Goal: Submit feedback/report problem

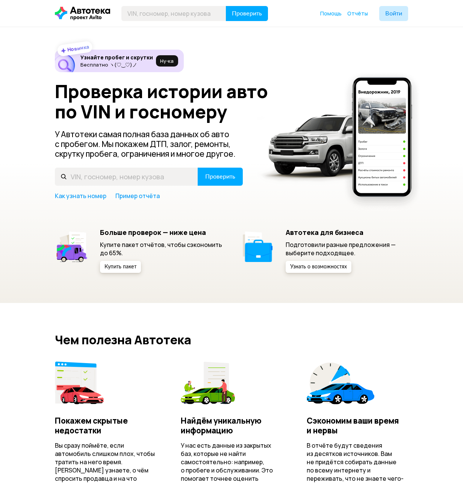
click at [332, 18] on div "Помощь Отчёты Войти" at bounding box center [364, 13] width 88 height 15
click at [333, 15] on span "Помощь" at bounding box center [330, 13] width 21 height 7
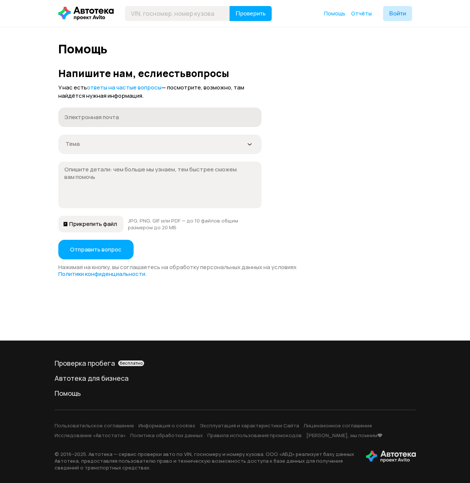
click at [146, 111] on label "Электронная почта" at bounding box center [159, 118] width 203 height 20
click at [146, 113] on input "Электронная почта" at bounding box center [159, 117] width 191 height 8
paste input "[EMAIL_ADDRESS][DOMAIN_NAME]:tAlnik-vlast-3unIk"
drag, startPoint x: 202, startPoint y: 118, endPoint x: 126, endPoint y: 123, distance: 76.5
click at [126, 123] on label "[EMAIL_ADDRESS][DOMAIN_NAME]:tAlnik-vlast-3unIk [EMAIL_ADDRESS][DOMAIN_NAME]:tA…" at bounding box center [159, 118] width 203 height 20
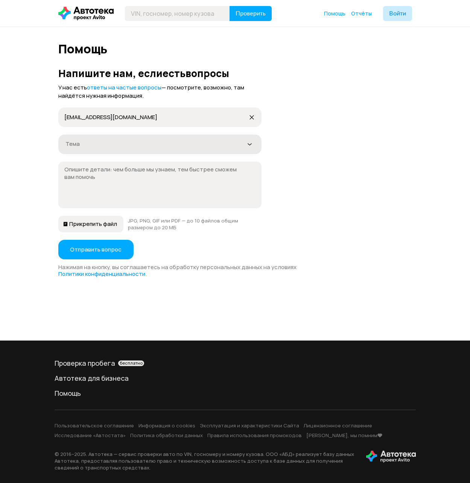
type input "[EMAIL_ADDRESS][DOMAIN_NAME]"
click at [123, 142] on div "Тема" at bounding box center [155, 144] width 180 height 8
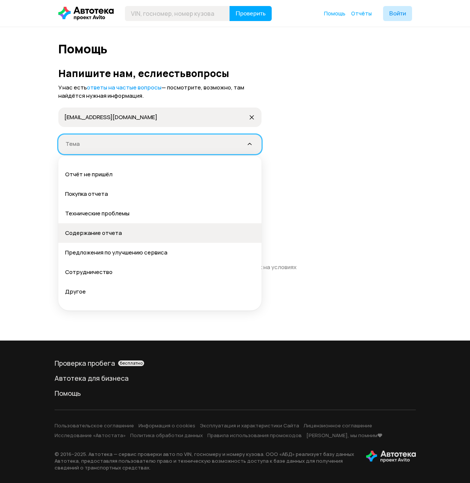
click at [107, 237] on button "Содержание отчета" at bounding box center [159, 233] width 203 height 20
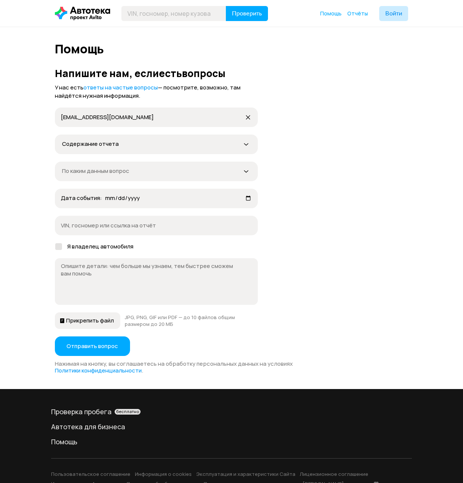
click at [112, 187] on form "У нас есть ответы на частые вопросы — посмотрите, возможно, там найдётся нужная…" at bounding box center [231, 228] width 353 height 291
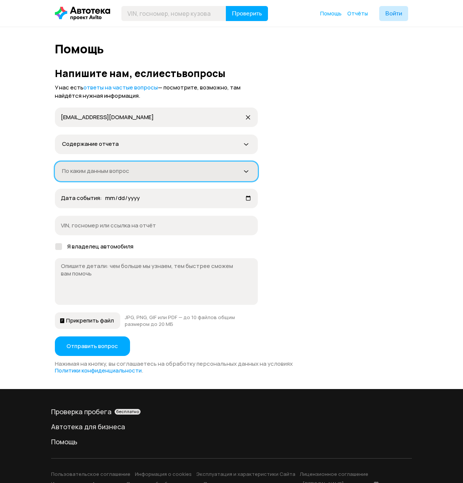
click at [117, 175] on div "По каким данным вопрос" at bounding box center [156, 172] width 203 height 20
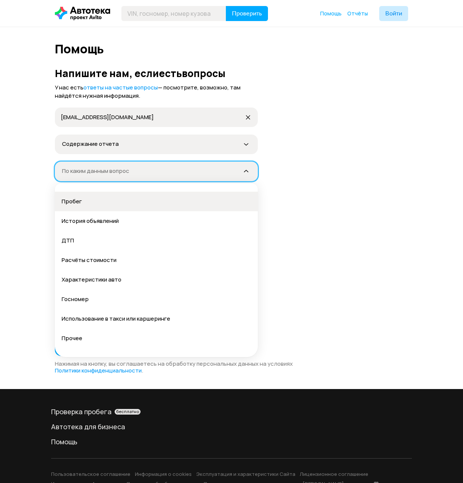
click at [103, 197] on button "Пробег" at bounding box center [156, 202] width 203 height 20
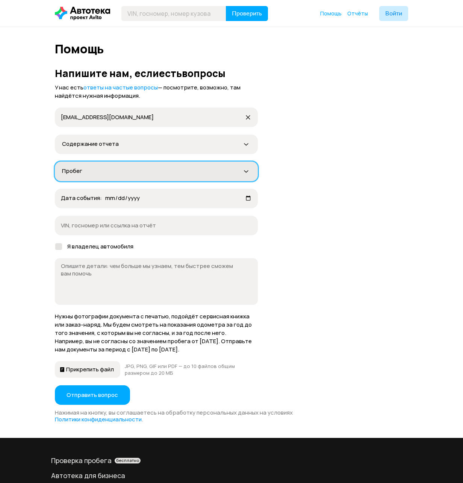
click at [82, 179] on div "Пробег" at bounding box center [156, 172] width 203 height 20
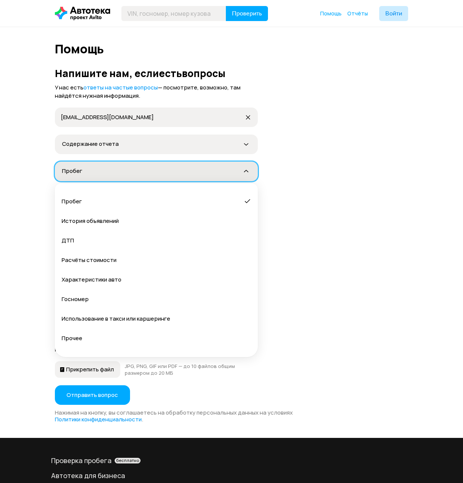
click at [97, 173] on div "Пробег" at bounding box center [152, 171] width 180 height 8
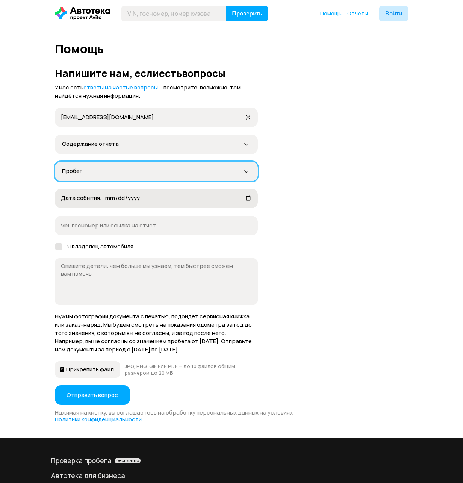
click at [86, 206] on label "Дата события: не указано" at bounding box center [156, 199] width 203 height 20
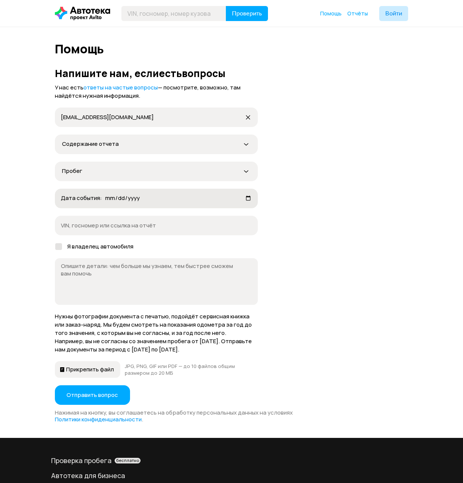
click at [105, 202] on input "Дата события: не указано" at bounding box center [178, 198] width 147 height 8
type input "[DATE]"
click at [67, 247] on label "Я владелец автомобиля" at bounding box center [156, 247] width 203 height 8
click at [60, 247] on input "Я владелец автомобиля" at bounding box center [57, 245] width 5 height 5
click at [58, 246] on icon at bounding box center [58, 247] width 5 height 4
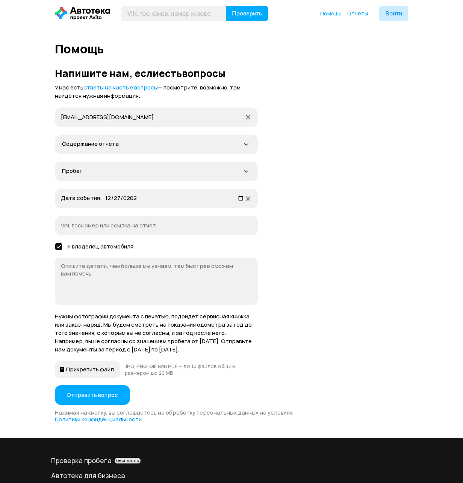
click at [58, 246] on input "Я владелец автомобиля" at bounding box center [57, 245] width 5 height 5
click at [60, 250] on div at bounding box center [59, 247] width 8 height 8
click at [60, 248] on input "Я владелец автомобиля" at bounding box center [57, 245] width 5 height 5
checkbox input "true"
click at [99, 195] on label "Дата события: [DATE] [DATE]" at bounding box center [156, 199] width 203 height 20
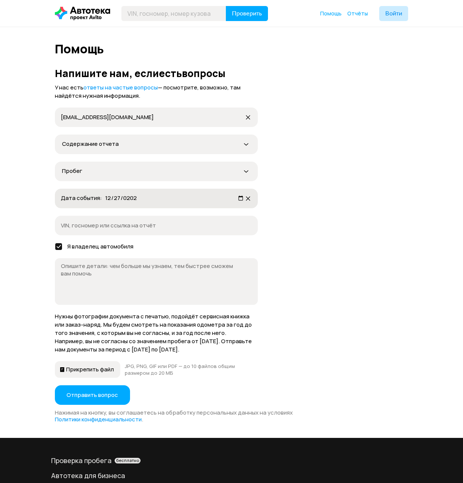
click at [105, 195] on input "[DATE]" at bounding box center [175, 198] width 140 height 8
drag, startPoint x: 76, startPoint y: 227, endPoint x: 80, endPoint y: 230, distance: 4.6
click at [76, 227] on input "VIN, госномер или ссылка на отчёт" at bounding box center [156, 225] width 191 height 8
paste input "[US_VEHICLE_IDENTIFICATION_NUMBER]"
type input "[US_VEHICLE_IDENTIFICATION_NUMBER]"
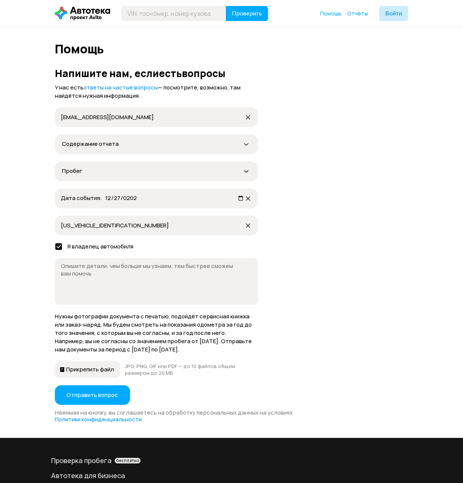
click at [80, 275] on textarea at bounding box center [152, 281] width 182 height 38
click at [79, 286] on textarea at bounding box center [152, 281] width 182 height 38
paste textarea "Добрый день. Прошу исправить неверные показания пробега в единственной записи в…"
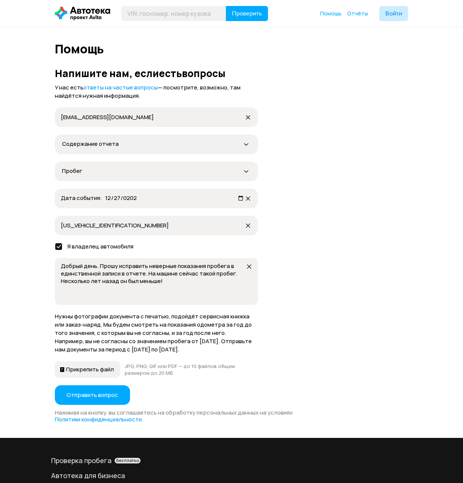
click at [195, 274] on textarea "Добрый день. Прошу исправить неверные показания пробега в единственной записи в…" at bounding box center [152, 281] width 182 height 38
drag, startPoint x: 232, startPoint y: 276, endPoint x: 239, endPoint y: 276, distance: 7.2
click at [232, 276] on textarea "Добрый день. Прошу исправить неверные показания пробега в единственной записи в…" at bounding box center [152, 281] width 182 height 38
type textarea "Добрый день. Прошу исправить неверные показания пробега в единственной записи в…"
